Goal: Find specific page/section

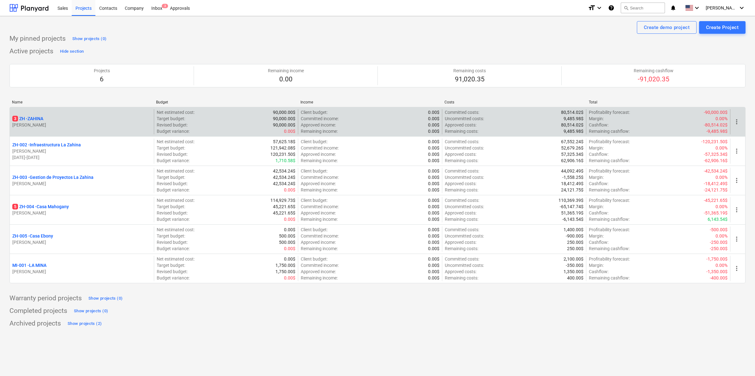
click at [41, 120] on p "3 ZH - ZAHINA" at bounding box center [27, 119] width 31 height 6
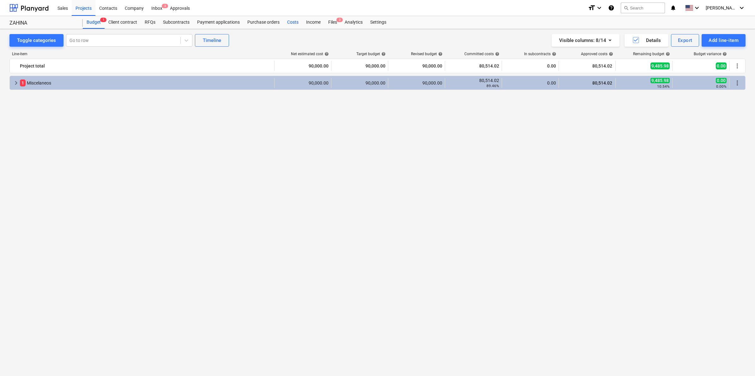
click at [285, 22] on div "Costs" at bounding box center [292, 22] width 19 height 13
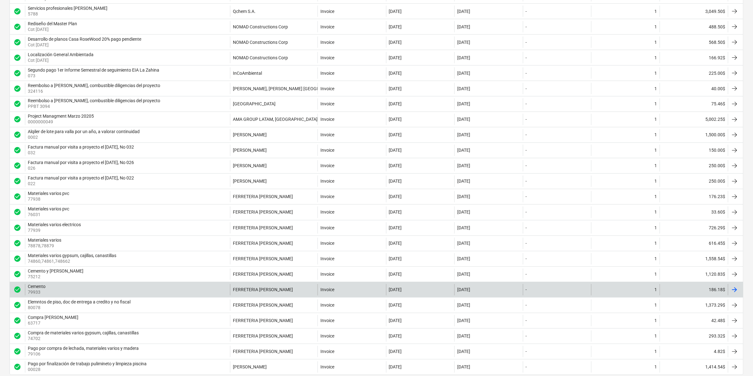
scroll to position [466, 0]
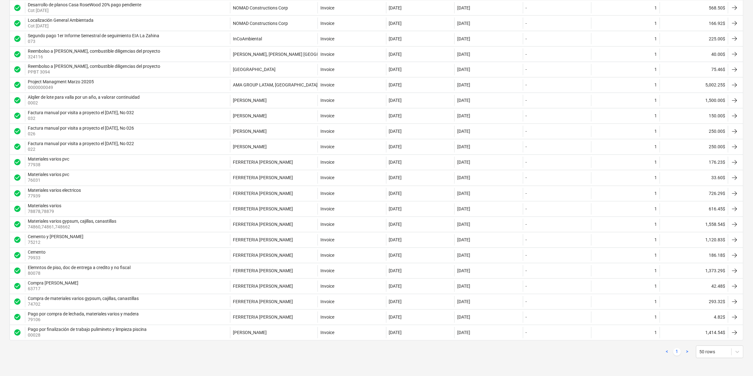
click at [689, 354] on link ">" at bounding box center [687, 353] width 8 height 8
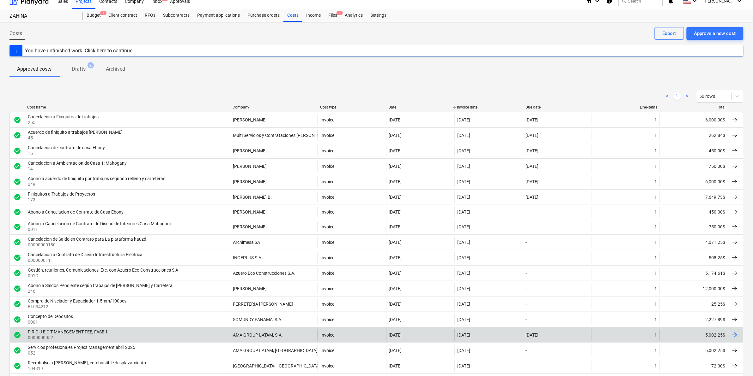
scroll to position [0, 0]
